Goal: Navigation & Orientation: Find specific page/section

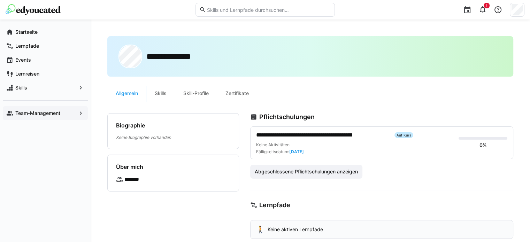
click at [0, 0] on app-navigation-label "Team-Management" at bounding box center [0, 0] width 0 height 0
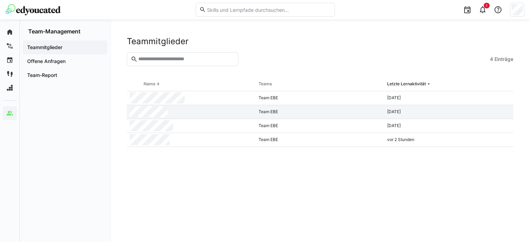
click at [171, 113] on div at bounding box center [191, 112] width 129 height 14
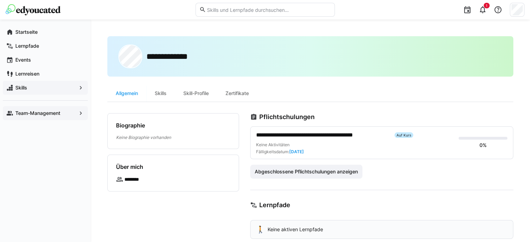
click at [48, 86] on span "Skills" at bounding box center [45, 87] width 62 height 7
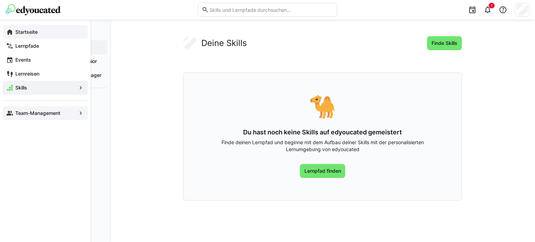
click at [54, 35] on span "Startseite" at bounding box center [49, 32] width 70 height 7
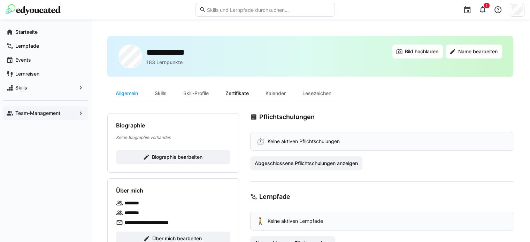
click at [252, 93] on div "Zertifikate" at bounding box center [237, 93] width 40 height 17
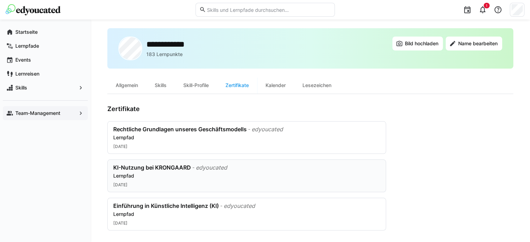
scroll to position [13, 0]
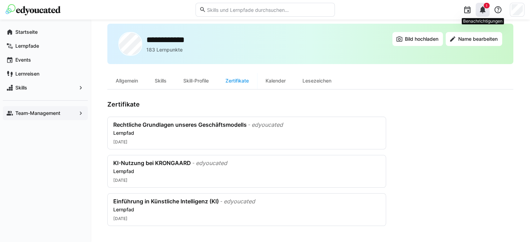
click at [486, 14] on div "1" at bounding box center [482, 10] width 14 height 14
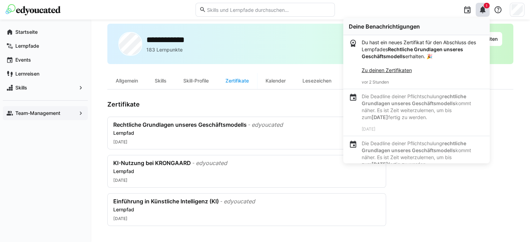
click at [501, 74] on eds-tab-group "Allgemein Skills Skill-Profile Zertifikate [PERSON_NAME]" at bounding box center [310, 80] width 406 height 17
